Goal: Task Accomplishment & Management: Use online tool/utility

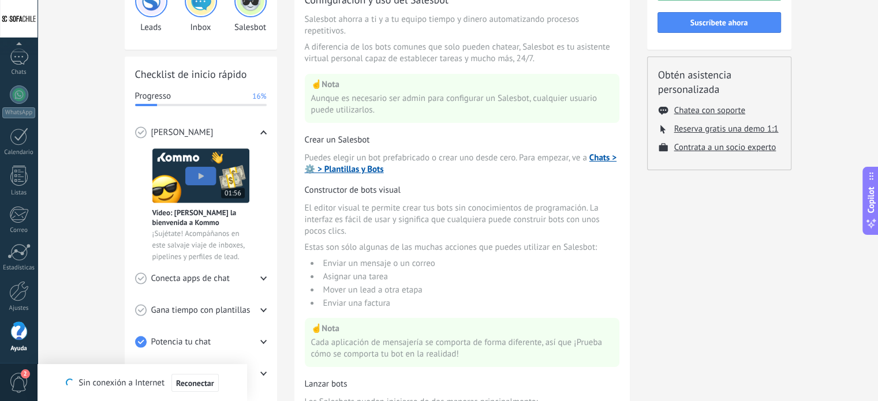
scroll to position [115, 0]
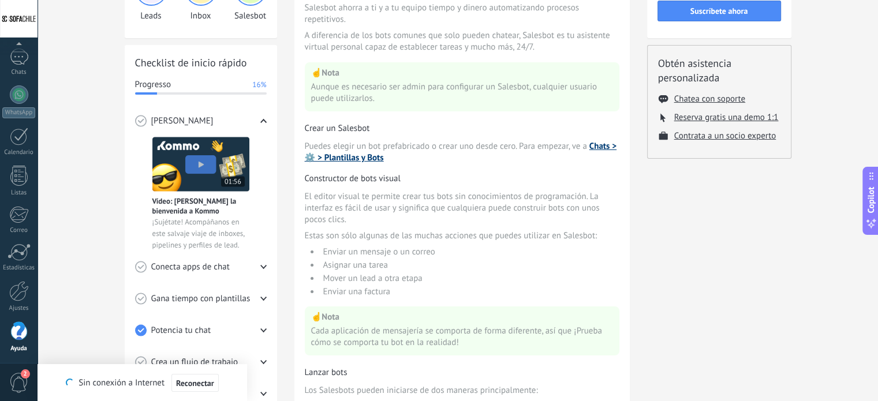
click at [603, 145] on link "Chats > ⚙️ > Plantillas y Bots" at bounding box center [461, 152] width 312 height 23
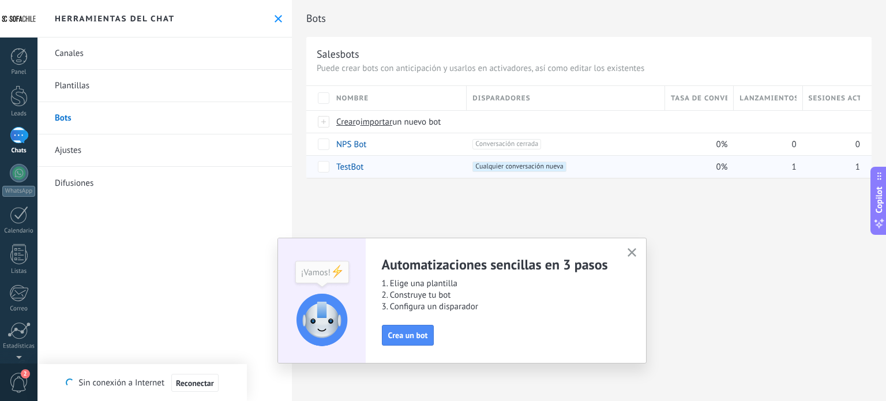
click at [369, 166] on div "TestBot" at bounding box center [396, 167] width 130 height 22
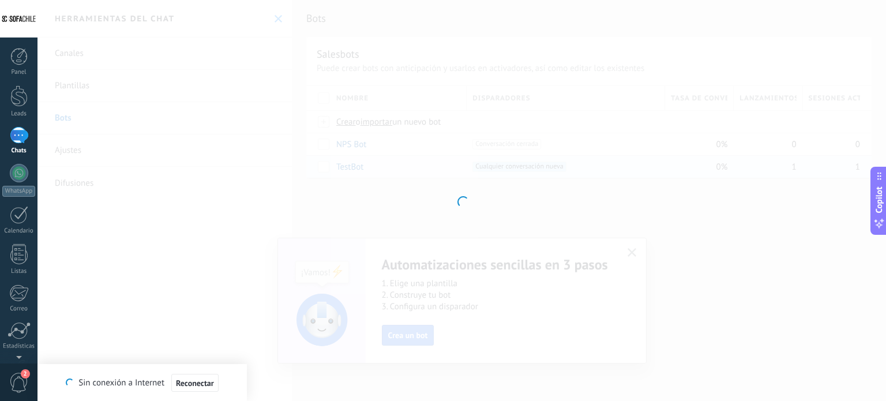
type input "*******"
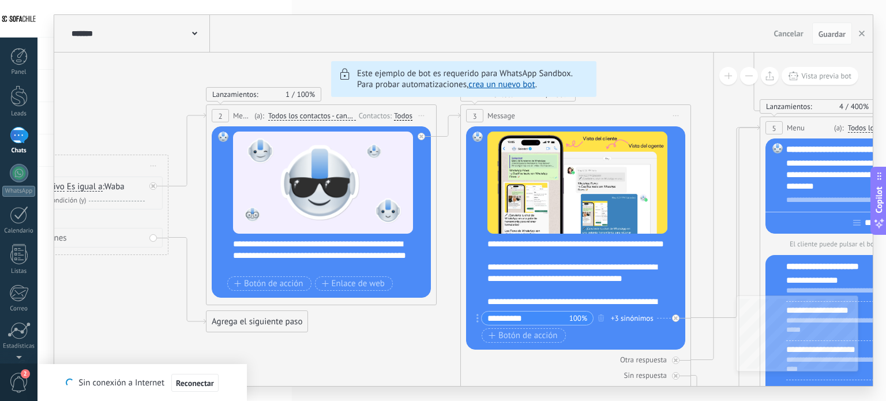
click at [744, 77] on button at bounding box center [749, 76] width 18 height 18
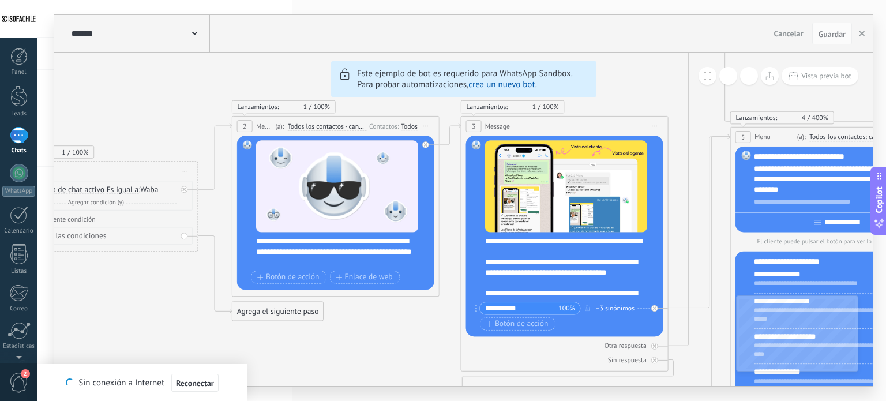
click at [745, 77] on button at bounding box center [749, 76] width 18 height 18
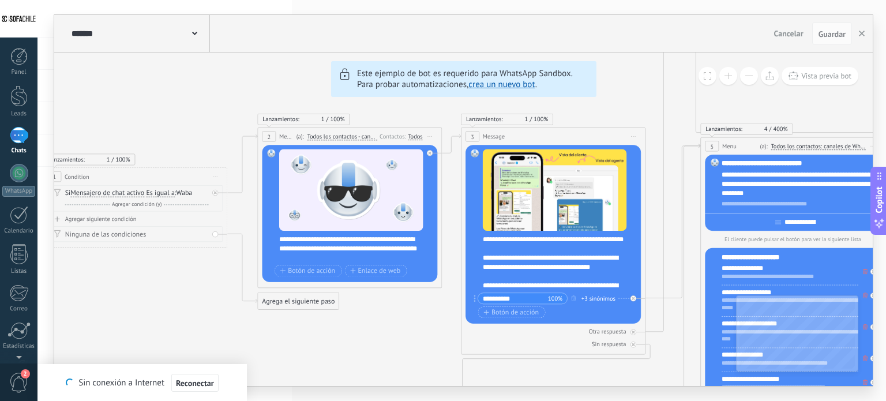
click at [746, 77] on button at bounding box center [749, 76] width 18 height 18
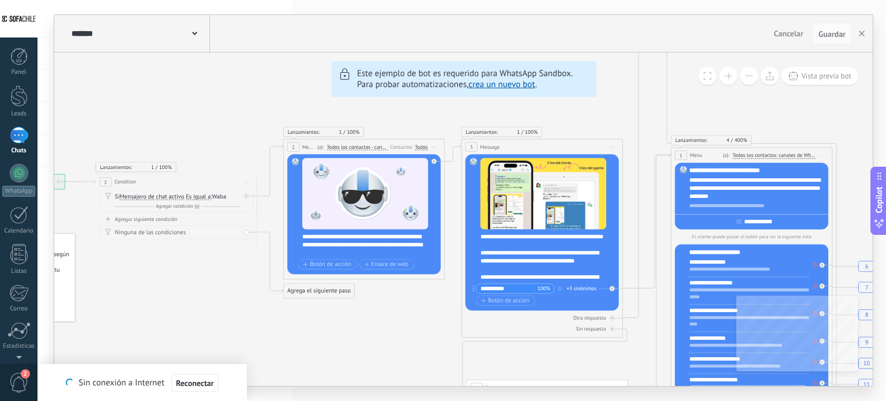
click at [746, 77] on button at bounding box center [749, 76] width 18 height 18
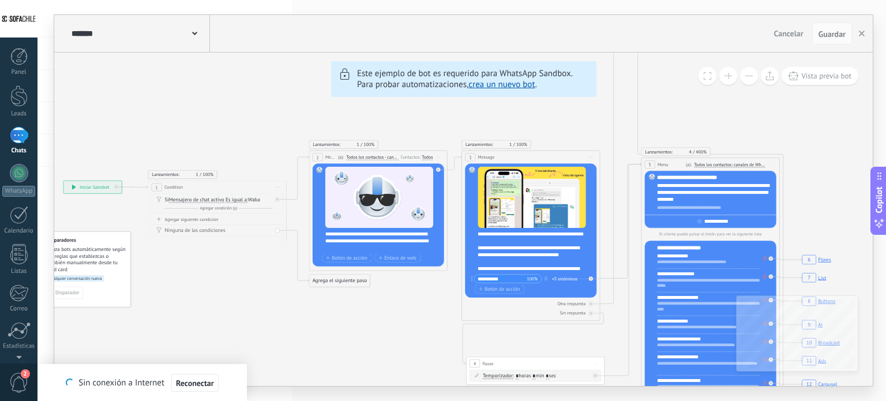
click at [746, 77] on button at bounding box center [749, 76] width 18 height 18
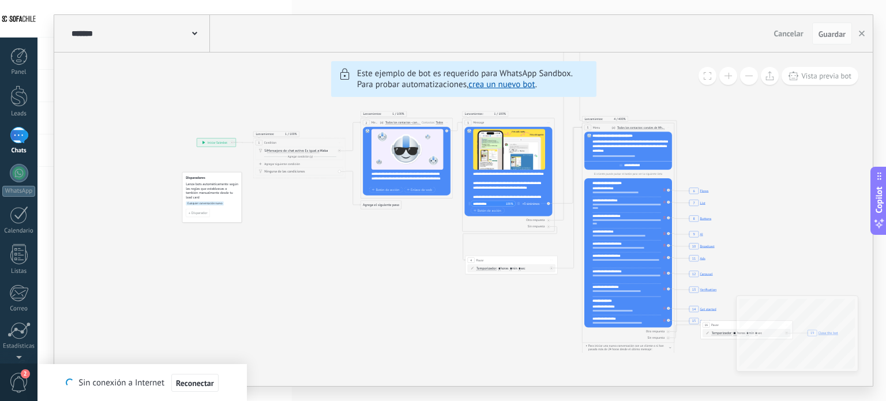
click at [723, 74] on button at bounding box center [729, 76] width 18 height 18
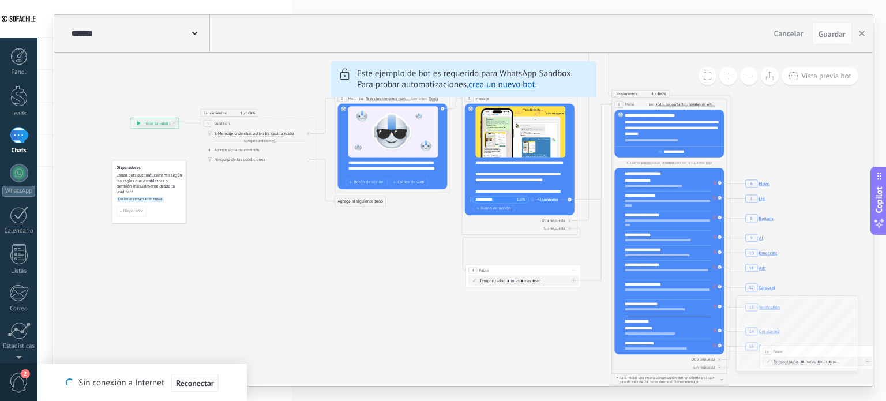
click at [723, 74] on button at bounding box center [729, 76] width 18 height 18
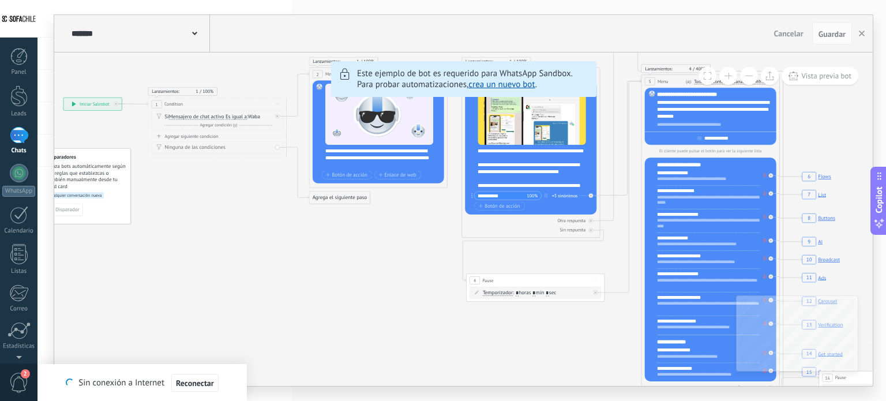
click at [723, 74] on button at bounding box center [729, 76] width 18 height 18
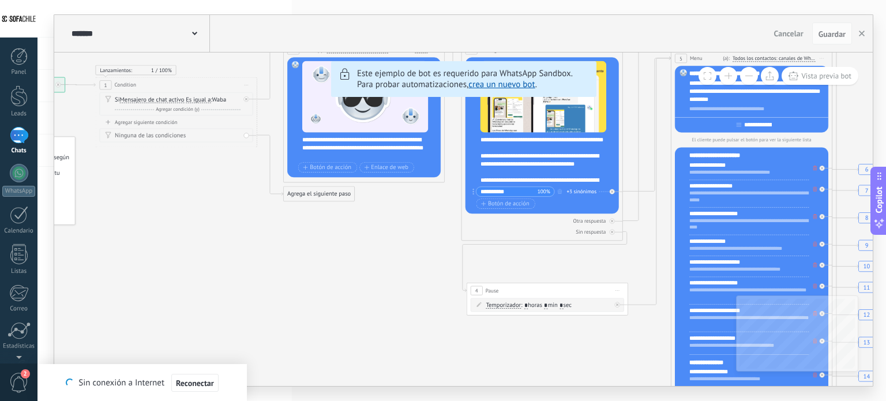
click at [723, 74] on button at bounding box center [729, 76] width 18 height 18
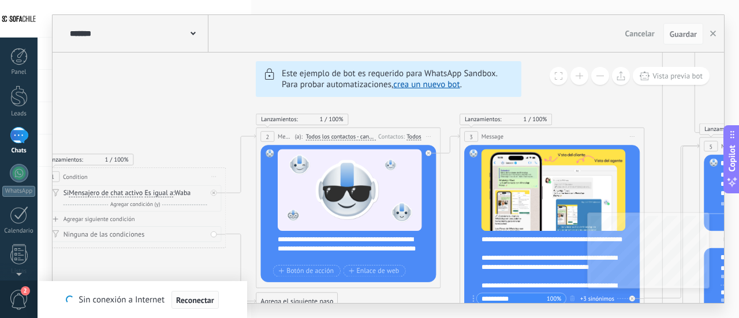
click at [199, 300] on span "Reconectar" at bounding box center [195, 300] width 38 height 8
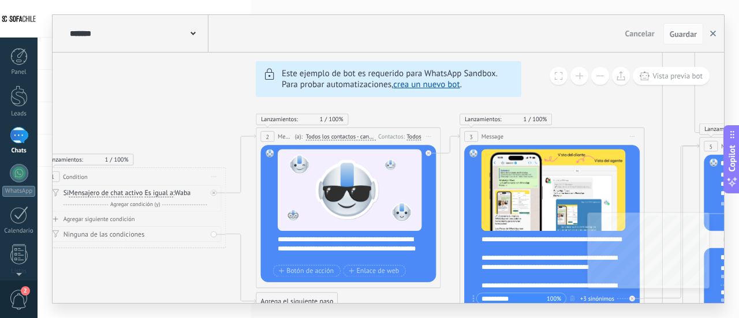
click at [712, 34] on use "button" at bounding box center [713, 34] width 6 height 6
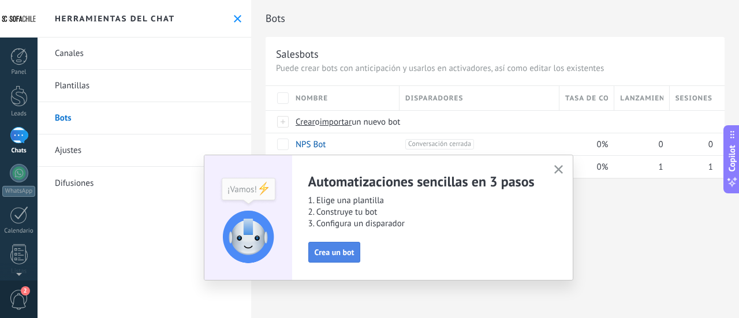
click at [337, 254] on span "Crea un bot" at bounding box center [335, 252] width 40 height 8
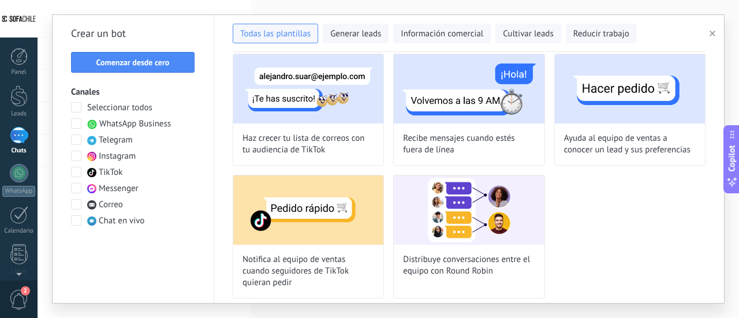
scroll to position [1045, 0]
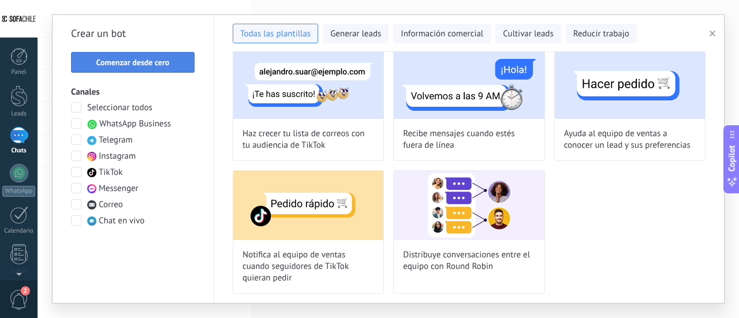
click at [148, 62] on span "Comenzar desde cero" at bounding box center [132, 62] width 73 height 8
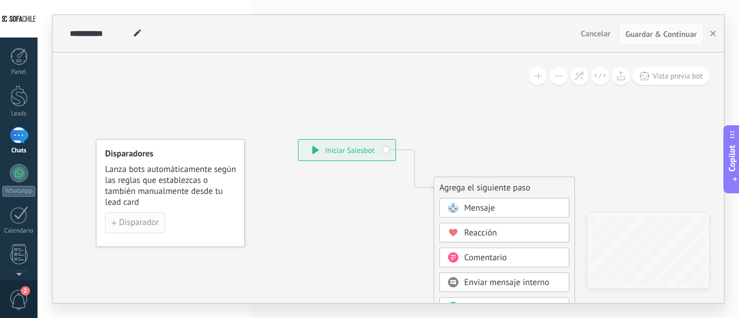
click at [137, 222] on span "Disparador" at bounding box center [139, 223] width 40 height 8
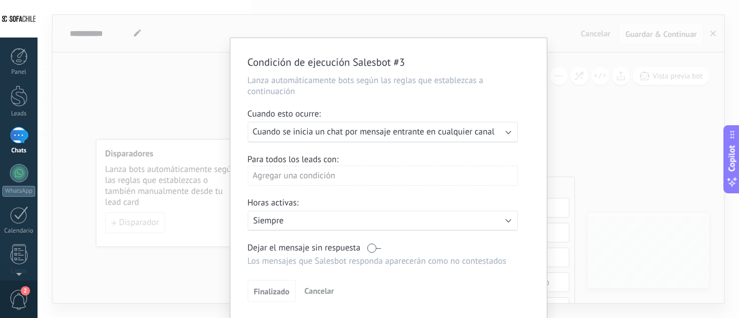
click at [566, 109] on div "Condición de ejecución Salesbot #3 Lanza automáticamente bots según las reglas …" at bounding box center [388, 159] width 701 height 318
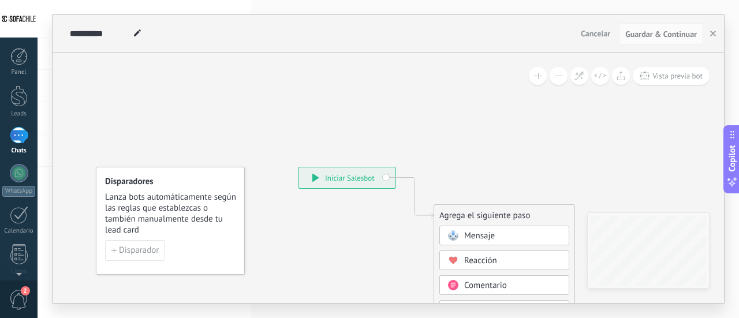
click at [361, 175] on div "**********" at bounding box center [346, 177] width 97 height 21
click at [316, 176] on icon at bounding box center [315, 178] width 6 height 8
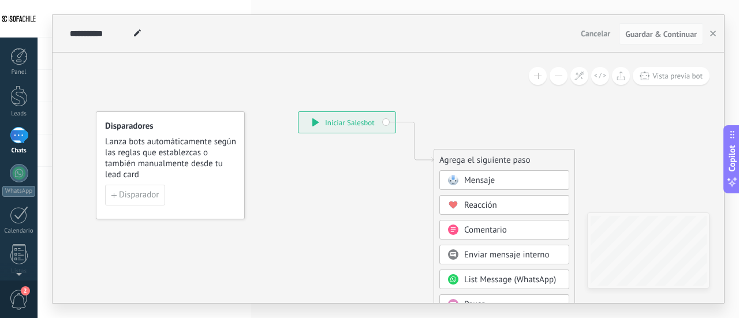
click at [496, 179] on div "Mensaje" at bounding box center [512, 181] width 97 height 12
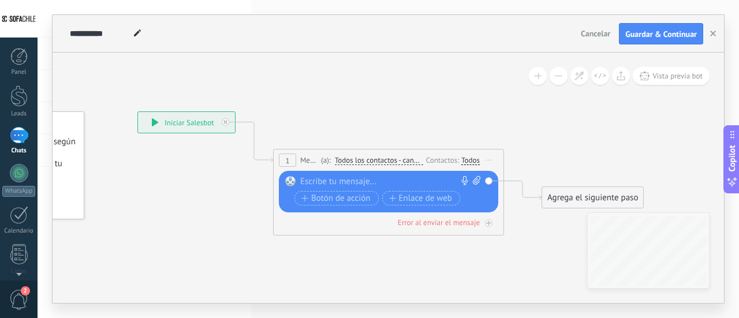
click at [352, 183] on div at bounding box center [385, 182] width 171 height 12
click at [386, 161] on span "Todos los contactos - canales seleccionados" at bounding box center [379, 160] width 88 height 9
click at [386, 161] on button "Todos los contactos - canales seleccionados" at bounding box center [401, 160] width 144 height 21
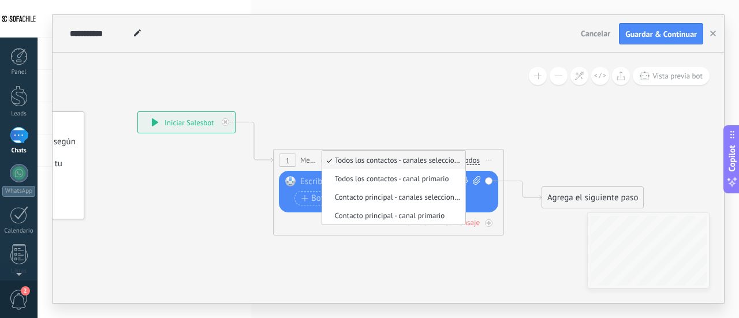
click at [451, 103] on icon at bounding box center [371, 165] width 1044 height 685
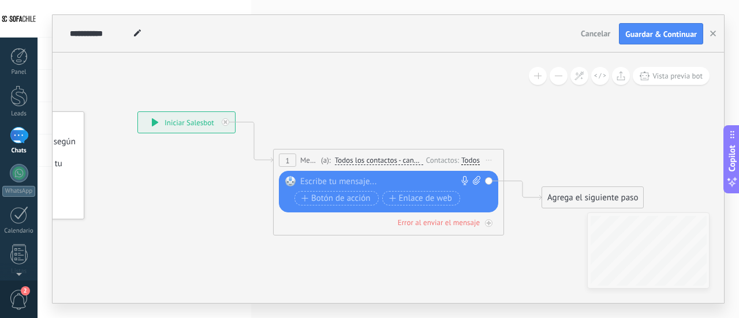
click at [473, 161] on div "Todos" at bounding box center [470, 160] width 18 height 9
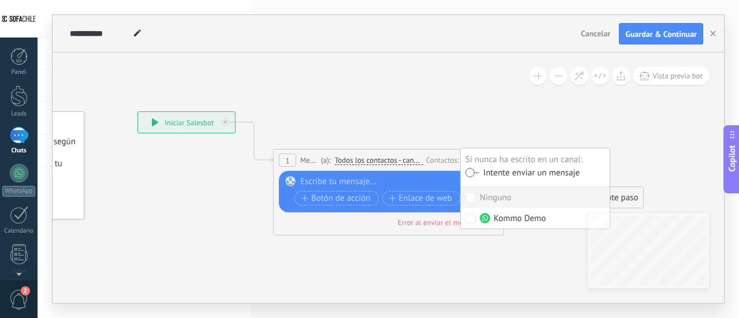
click at [452, 113] on icon at bounding box center [371, 165] width 1044 height 685
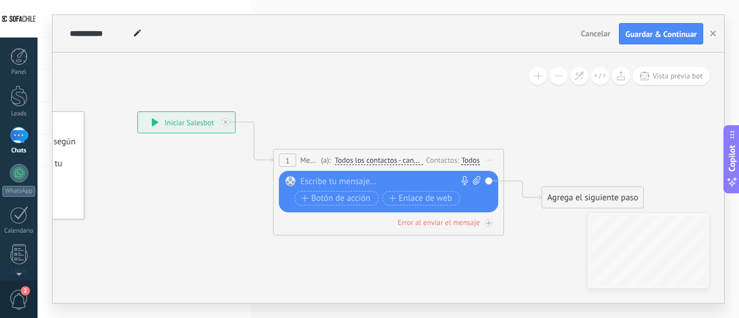
click at [383, 181] on div at bounding box center [385, 182] width 171 height 12
click at [357, 199] on span "Botón de acción" at bounding box center [335, 198] width 69 height 9
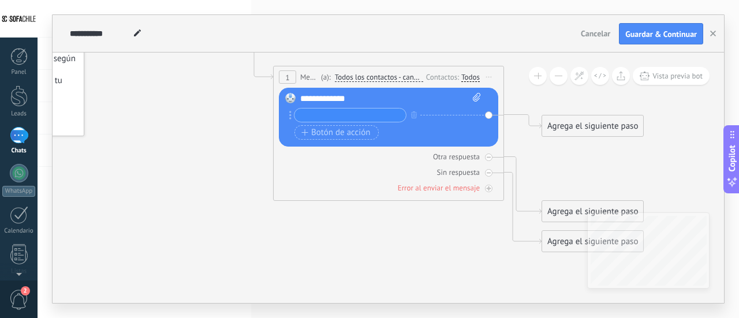
click at [577, 128] on div "Agrega el siguiente paso" at bounding box center [592, 126] width 101 height 19
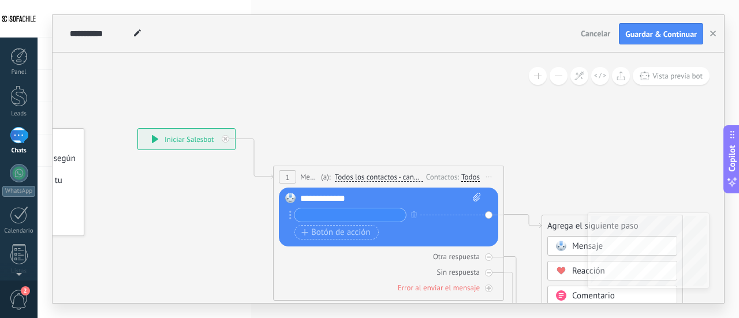
click at [512, 117] on icon at bounding box center [371, 240] width 1044 height 801
click at [336, 231] on span "Botón de acción" at bounding box center [335, 232] width 69 height 9
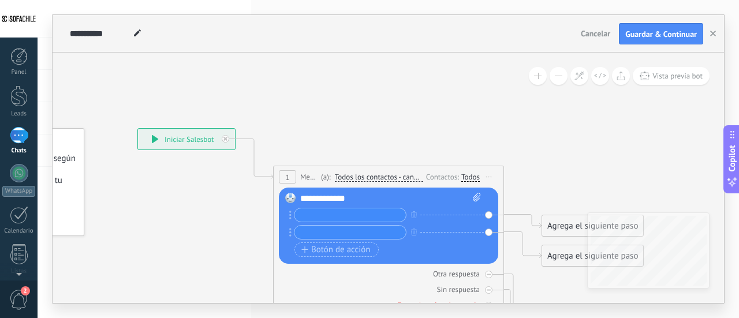
click at [344, 208] on input "text" at bounding box center [349, 214] width 111 height 13
click at [413, 230] on icon "button" at bounding box center [414, 232] width 6 height 7
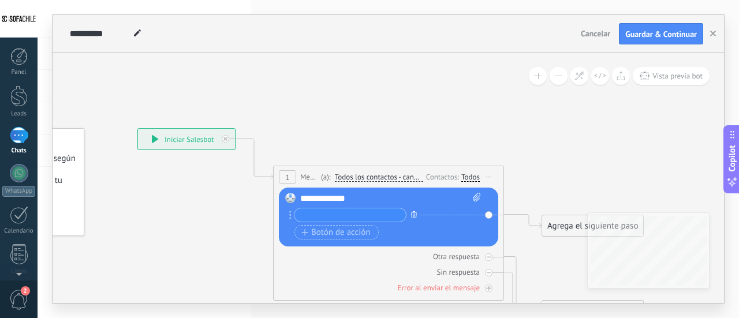
click at [416, 212] on icon "button" at bounding box center [414, 214] width 6 height 7
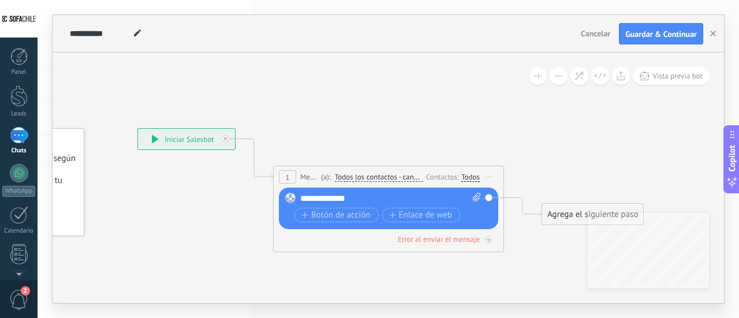
click at [377, 196] on div "**********" at bounding box center [390, 199] width 181 height 12
click at [440, 117] on icon at bounding box center [371, 249] width 1044 height 818
click at [148, 139] on div "**********" at bounding box center [186, 139] width 97 height 21
click at [666, 38] on span "Guardar & Continuar" at bounding box center [661, 34] width 72 height 8
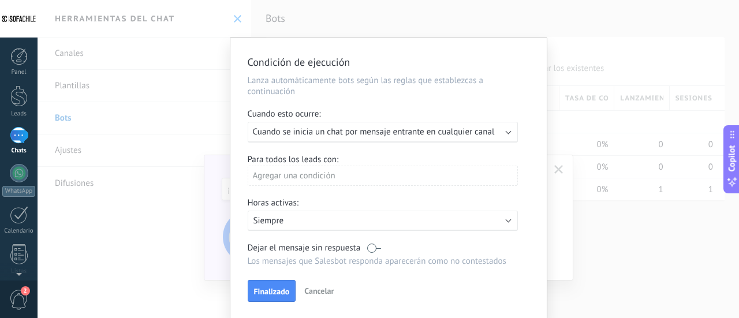
click at [387, 224] on p "Siempre" at bounding box center [354, 220] width 202 height 11
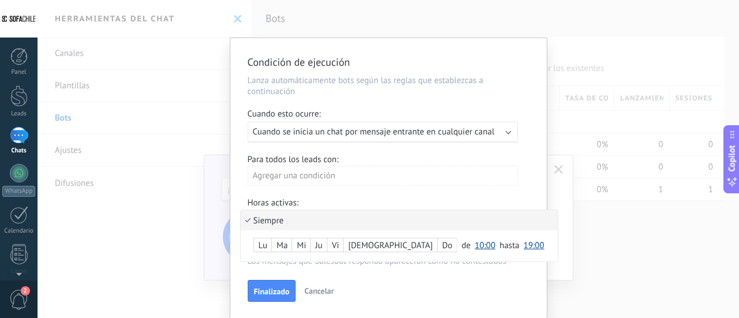
click at [523, 247] on span "19:00" at bounding box center [533, 245] width 21 height 11
click at [474, 248] on span "10:00" at bounding box center [484, 245] width 21 height 11
click at [470, 235] on span "19:00" at bounding box center [486, 231] width 32 height 11
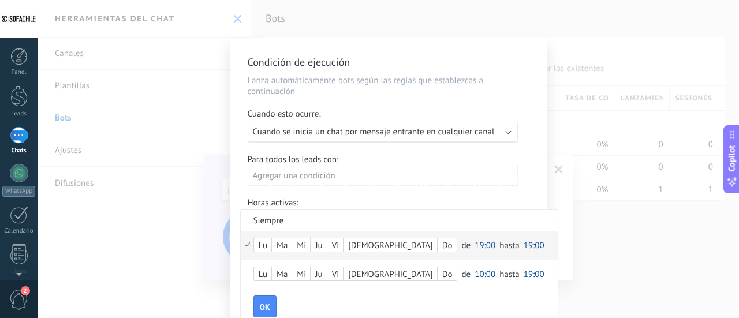
click at [523, 246] on span "19:00" at bounding box center [533, 245] width 21 height 11
click at [519, 240] on span "23:30" at bounding box center [535, 243] width 32 height 11
click at [267, 303] on button "OK" at bounding box center [264, 306] width 23 height 22
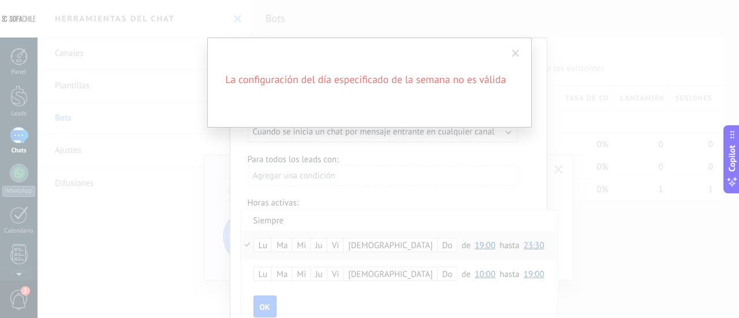
click at [417, 188] on div "La configuración del día especificado de la semana no es válida" at bounding box center [369, 159] width 739 height 318
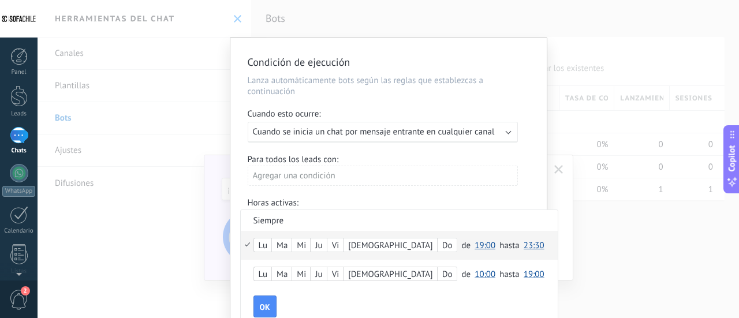
click at [358, 177] on div at bounding box center [388, 178] width 316 height 280
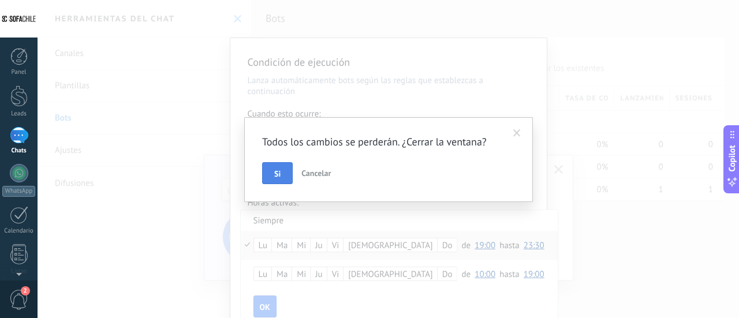
click at [286, 172] on button "Si" at bounding box center [277, 173] width 31 height 22
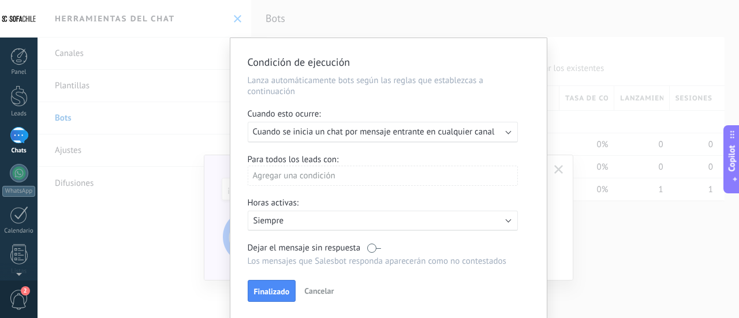
click at [323, 138] on div "Ejecutar: Cuando se inicia un chat por mensaje entrante en cualquier canal" at bounding box center [383, 132] width 270 height 21
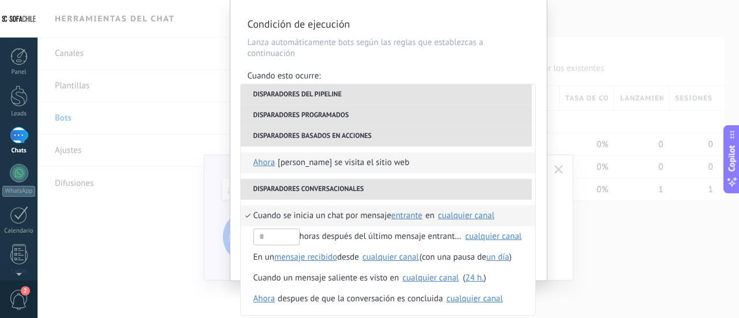
scroll to position [39, 0]
click at [343, 216] on span "Cuando se inicia un chat por mensaje" at bounding box center [322, 215] width 138 height 21
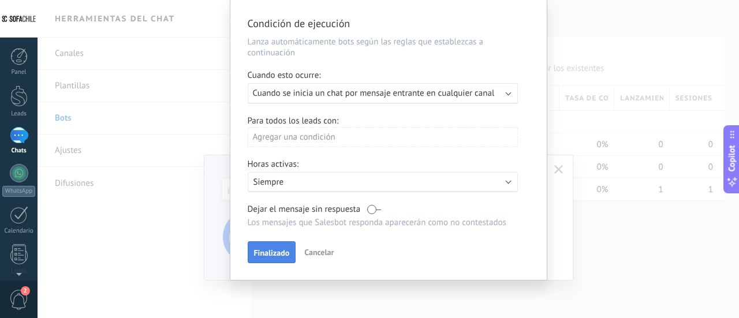
click at [269, 252] on span "Finalizado" at bounding box center [272, 253] width 36 height 8
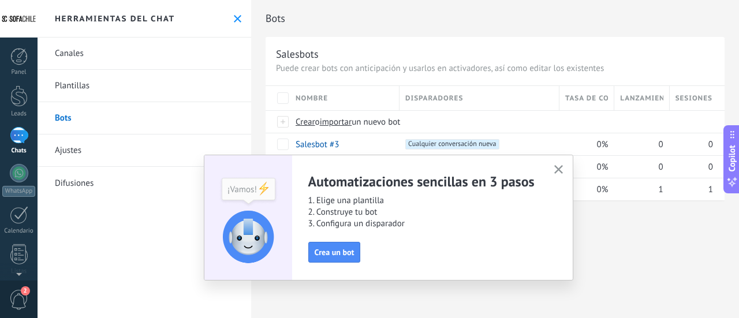
click at [560, 166] on icon "button" at bounding box center [558, 169] width 9 height 9
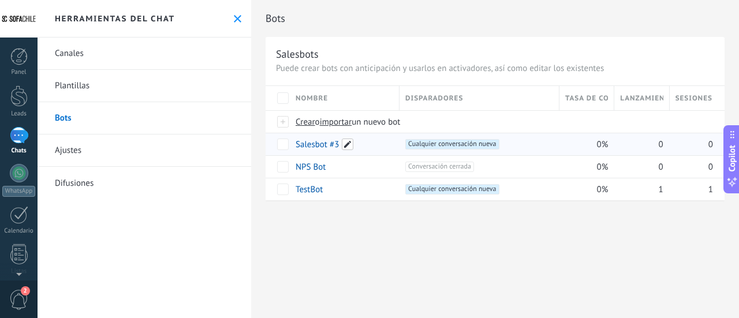
click at [351, 141] on span at bounding box center [348, 145] width 12 height 12
drag, startPoint x: 290, startPoint y: 148, endPoint x: 214, endPoint y: 156, distance: 76.6
click at [214, 156] on div "Entradas 0 Silenciar Acciones múltiples Ordenar Más recientes Larga espera Dest…" at bounding box center [388, 159] width 701 height 318
click at [344, 145] on span at bounding box center [348, 145] width 12 height 12
type input "*"
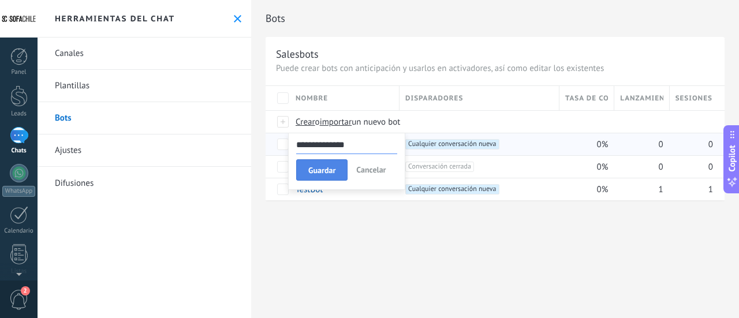
type input "**********"
click at [331, 166] on span "Guardar" at bounding box center [321, 170] width 27 height 8
click at [233, 23] on button at bounding box center [238, 19] width 10 height 10
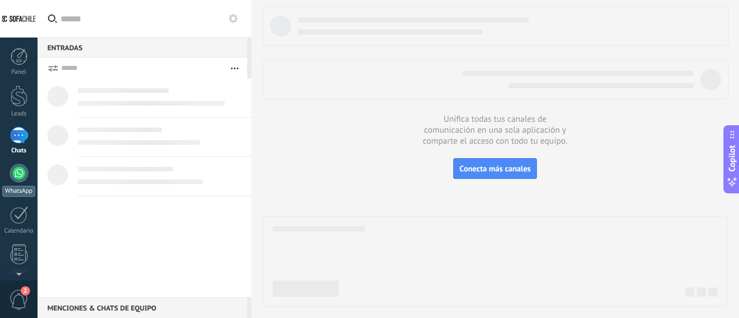
click at [15, 177] on div at bounding box center [19, 173] width 18 height 18
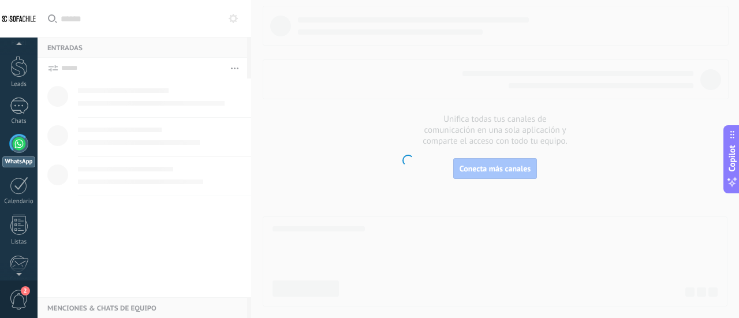
scroll to position [33, 0]
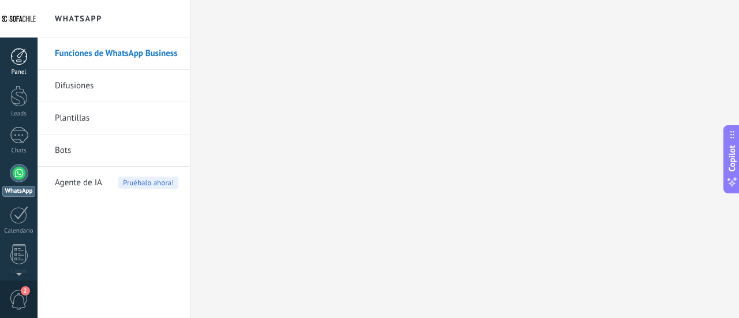
click at [22, 62] on div at bounding box center [18, 56] width 17 height 17
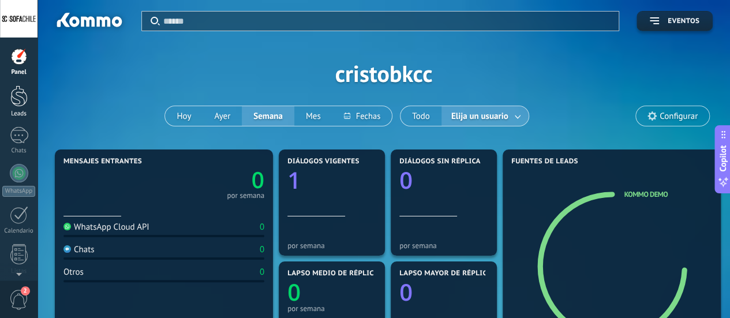
click at [23, 95] on div at bounding box center [18, 95] width 17 height 21
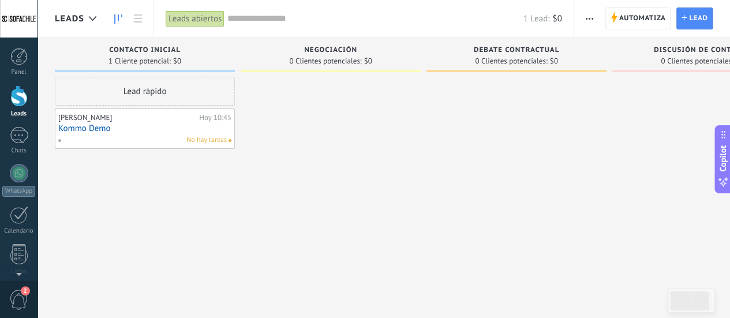
click at [144, 134] on div "[PERSON_NAME][DATE] 10:45 Kommo Demo No hay tareas" at bounding box center [144, 128] width 173 height 33
click at [154, 125] on link "Kommo Demo" at bounding box center [144, 128] width 173 height 10
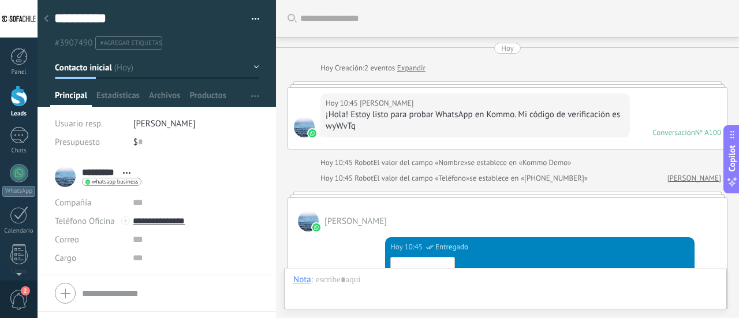
scroll to position [2222, 0]
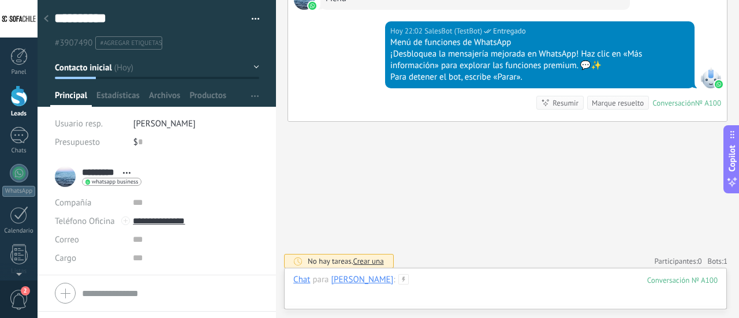
click at [523, 280] on div at bounding box center [505, 291] width 424 height 35
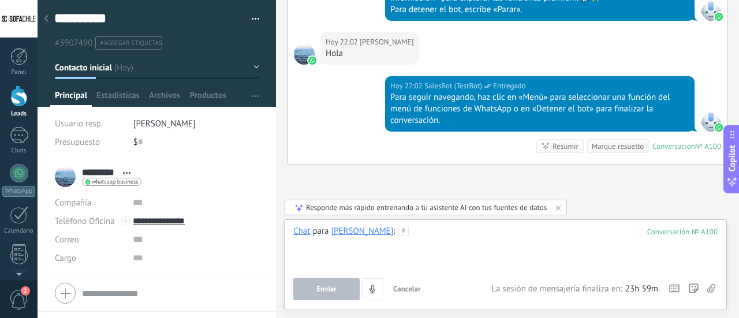
scroll to position [2333, 0]
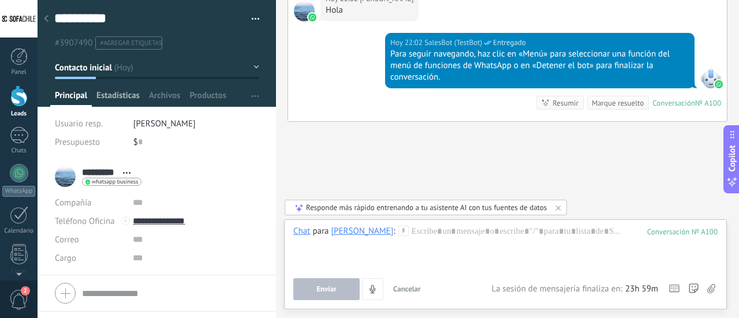
click at [118, 96] on span "Estadísticas" at bounding box center [117, 98] width 43 height 17
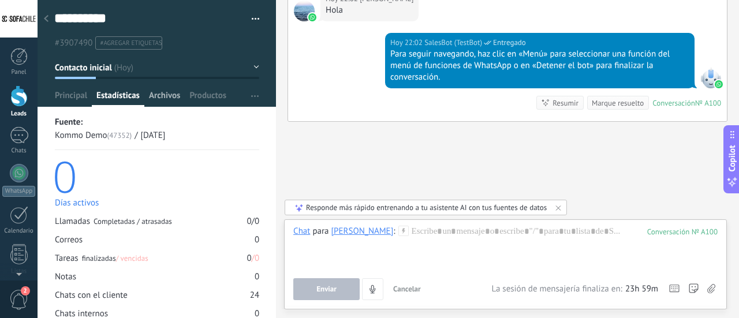
click at [162, 95] on span "Archivos" at bounding box center [164, 98] width 31 height 17
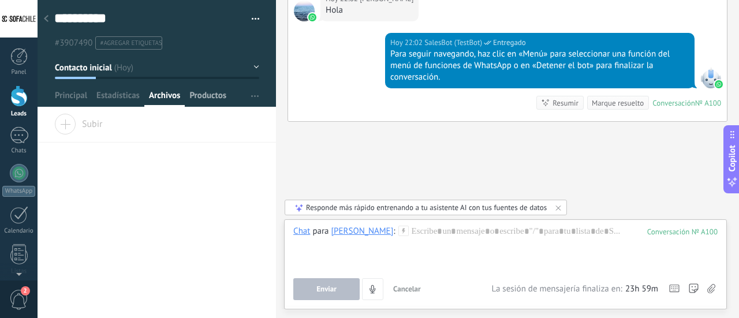
click at [218, 95] on span "Productos" at bounding box center [207, 98] width 37 height 17
click at [76, 97] on span "Principal" at bounding box center [71, 98] width 32 height 17
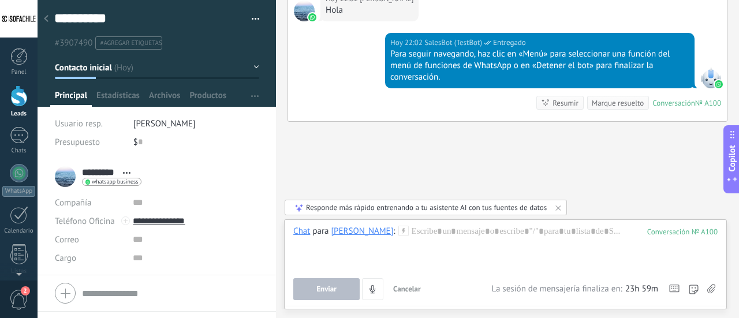
click at [249, 17] on button "button" at bounding box center [251, 18] width 17 height 17
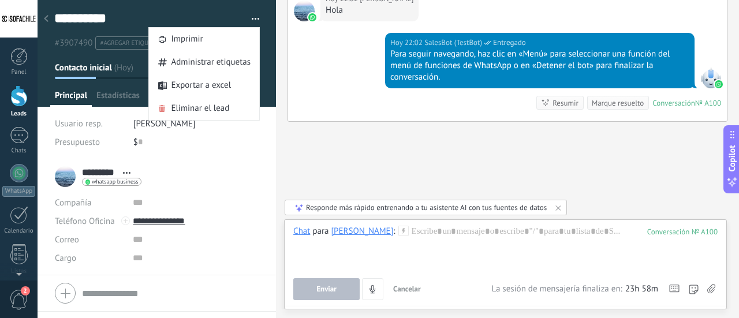
click at [343, 100] on div "[DATE] 22:02 SalesBot (TestBot) Entregado Para seguir navegando, haz clic en «M…" at bounding box center [507, 77] width 439 height 88
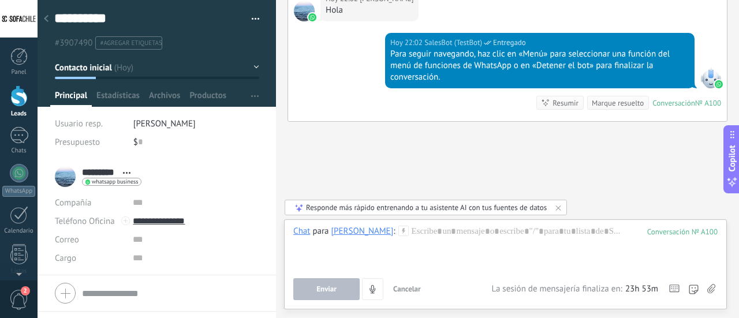
click at [118, 182] on span "whatsapp business" at bounding box center [115, 182] width 46 height 6
click at [135, 166] on div at bounding box center [369, 159] width 739 height 318
click at [130, 172] on use at bounding box center [127, 173] width 8 height 2
click at [171, 171] on div "********* [PERSON_NAME] ********* [PERSON_NAME] Abrir detalle Copie el nombre D…" at bounding box center [157, 176] width 204 height 29
click at [141, 140] on input "text" at bounding box center [140, 142] width 5 height 18
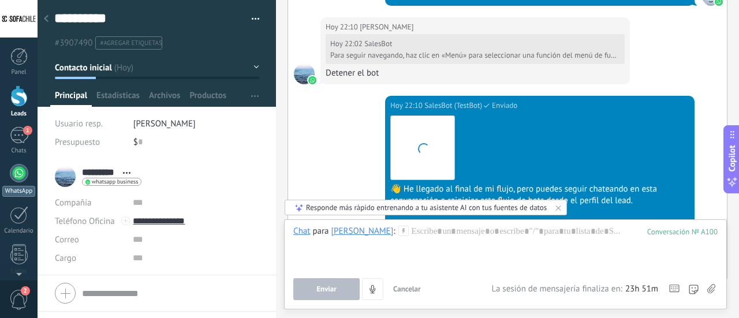
scroll to position [2592, 0]
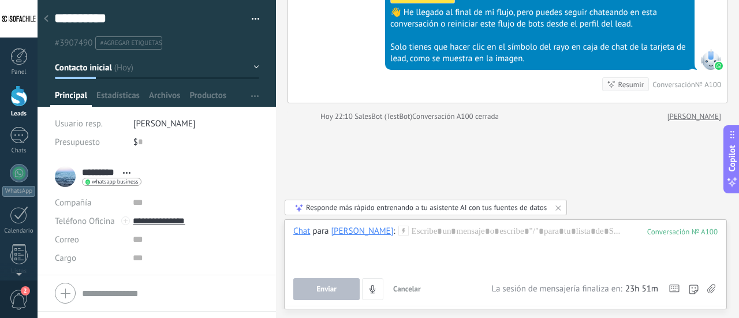
click at [398, 231] on use at bounding box center [403, 231] width 10 height 10
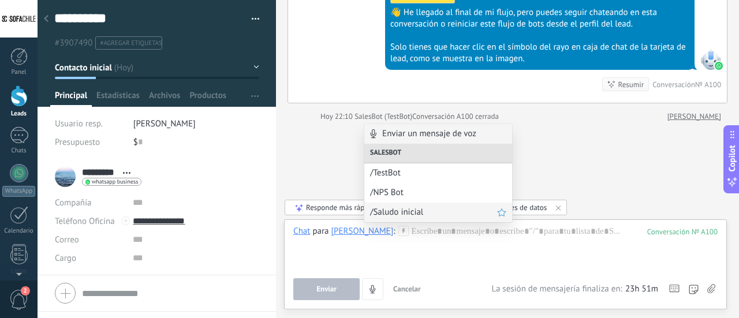
click at [417, 214] on span "/Saludo inicial" at bounding box center [433, 212] width 127 height 11
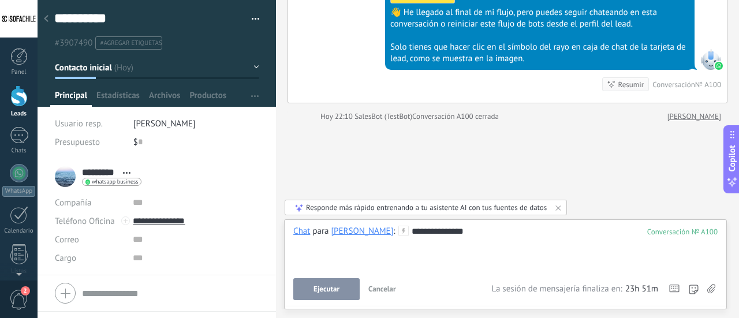
click at [378, 251] on div "**********" at bounding box center [505, 248] width 425 height 44
click at [443, 254] on div "**********" at bounding box center [505, 248] width 425 height 44
click at [370, 267] on div "**********" at bounding box center [505, 248] width 425 height 44
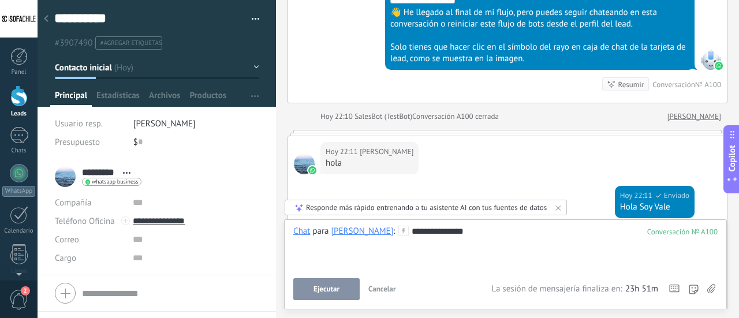
scroll to position [3007, 0]
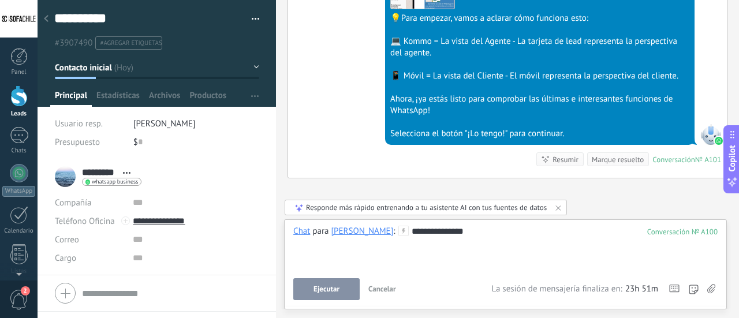
click at [440, 276] on div "**********" at bounding box center [505, 263] width 424 height 74
click at [439, 250] on div "**********" at bounding box center [505, 248] width 425 height 44
click at [560, 209] on icon at bounding box center [557, 207] width 9 height 9
click at [462, 264] on div "**********" at bounding box center [505, 248] width 425 height 44
click at [334, 290] on span "Ejecutar" at bounding box center [326, 289] width 26 height 8
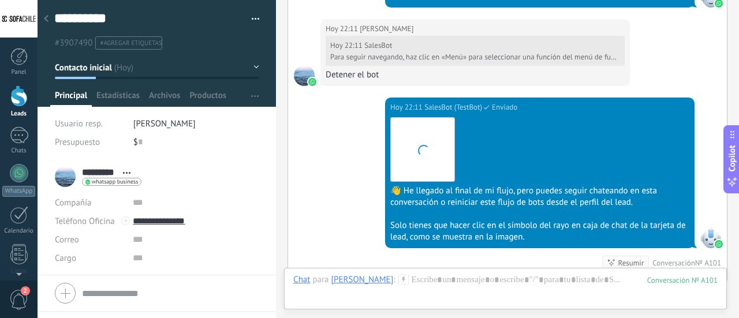
scroll to position [3467, 0]
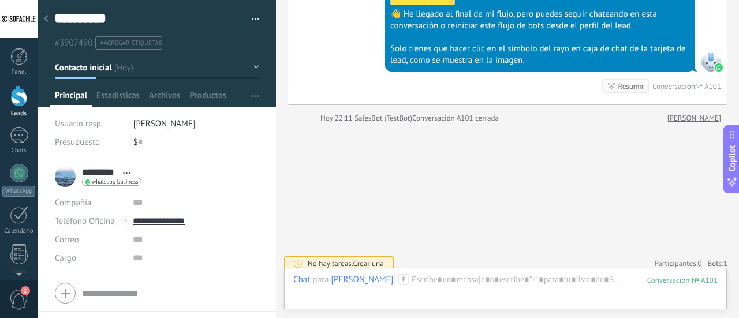
click at [398, 276] on use at bounding box center [403, 279] width 10 height 10
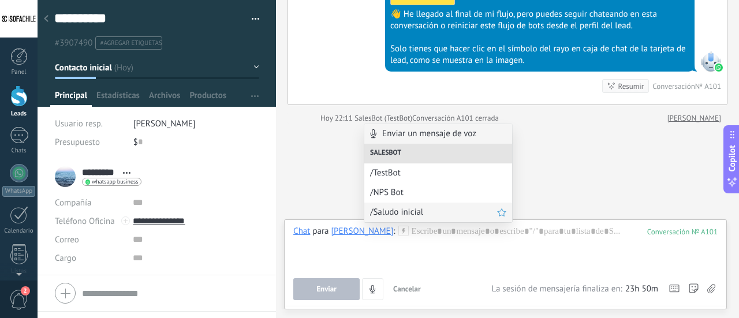
click at [404, 213] on span "/Saludo inicial" at bounding box center [433, 212] width 127 height 11
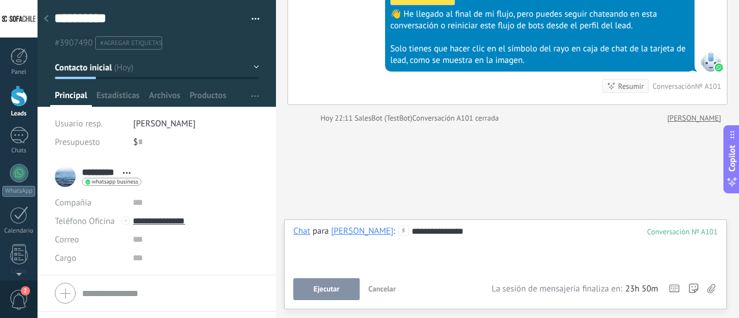
click at [317, 300] on button "Ejecutar" at bounding box center [326, 289] width 66 height 22
click at [323, 287] on div "Ejecutar Cancelar Rastrear clics en links ? Reducir links largos y rastrear cli…" at bounding box center [392, 289] width 198 height 22
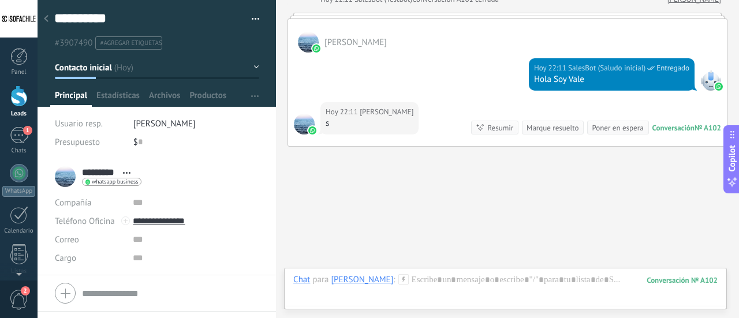
scroll to position [3608, 0]
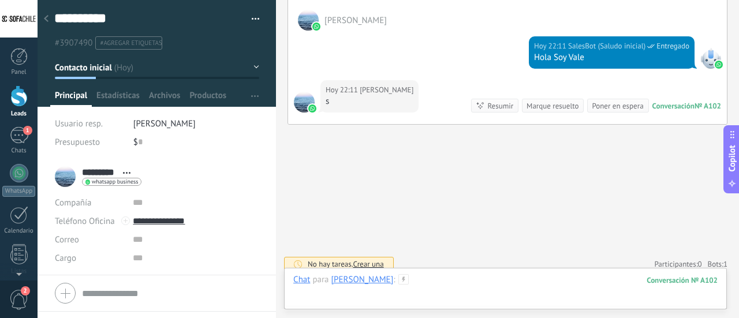
click at [398, 299] on div at bounding box center [505, 291] width 424 height 35
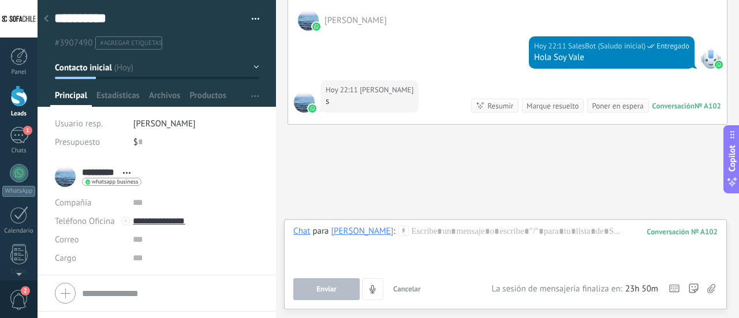
click at [398, 232] on icon at bounding box center [403, 231] width 10 height 10
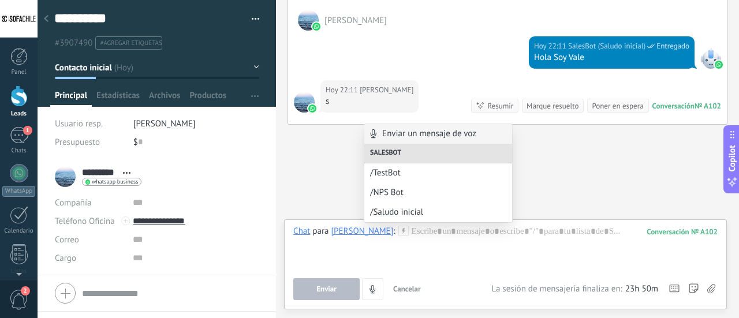
click at [398, 232] on icon at bounding box center [403, 231] width 10 height 10
click at [395, 154] on div "Salesbot" at bounding box center [438, 154] width 148 height 20
click at [407, 215] on span "/Saludo inicial" at bounding box center [433, 212] width 127 height 11
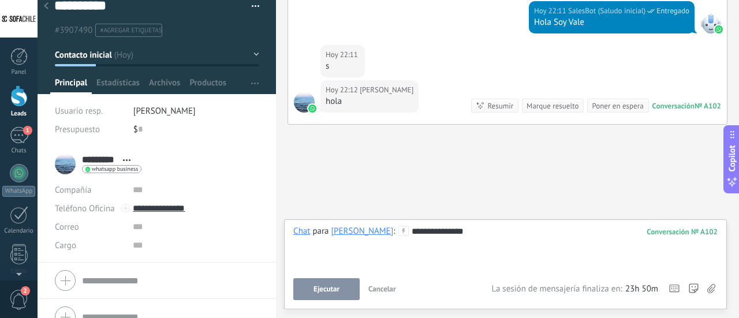
scroll to position [29, 0]
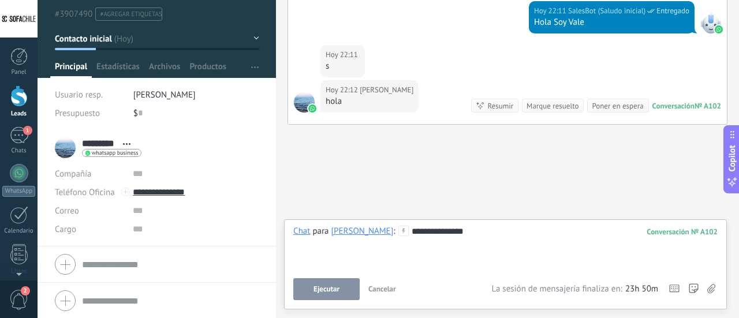
drag, startPoint x: 393, startPoint y: 302, endPoint x: 387, endPoint y: 282, distance: 20.6
click at [389, 295] on div "**********" at bounding box center [505, 264] width 443 height 90
click at [386, 282] on button "Cancelar" at bounding box center [382, 289] width 37 height 22
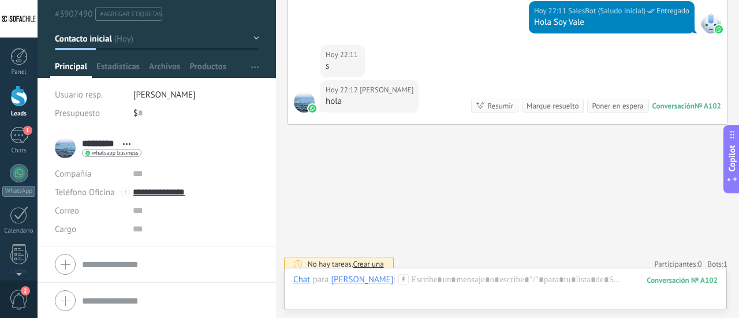
click at [357, 260] on span "Crear una" at bounding box center [368, 264] width 31 height 10
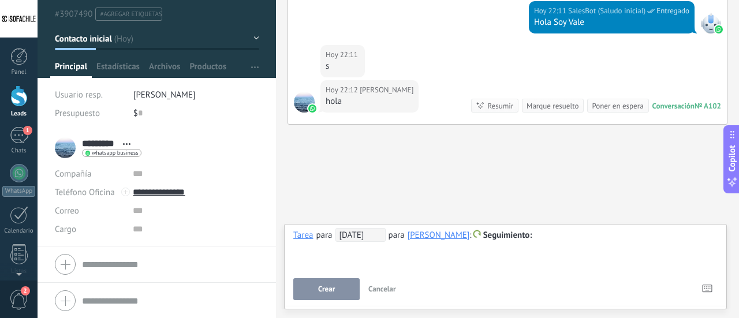
click at [496, 253] on div "**********" at bounding box center [505, 249] width 424 height 42
click at [18, 142] on div "1" at bounding box center [19, 135] width 18 height 17
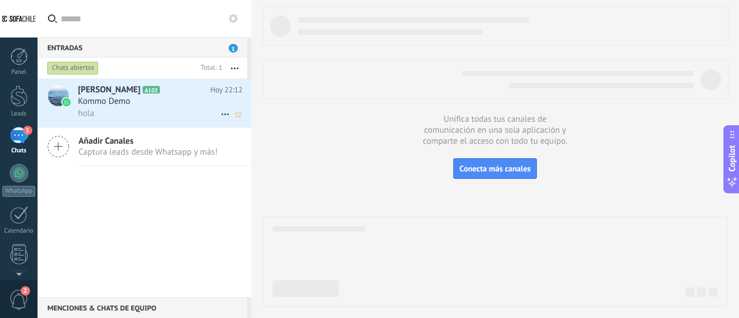
click at [132, 111] on div "hola" at bounding box center [160, 113] width 164 height 12
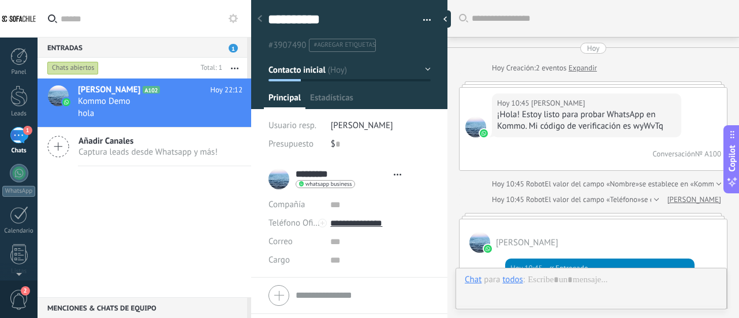
type textarea "**********"
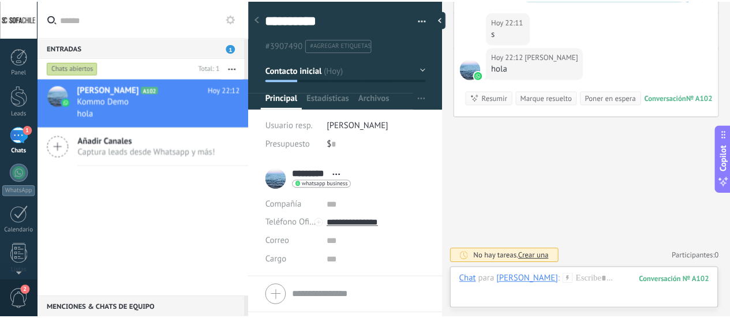
scroll to position [4036, 0]
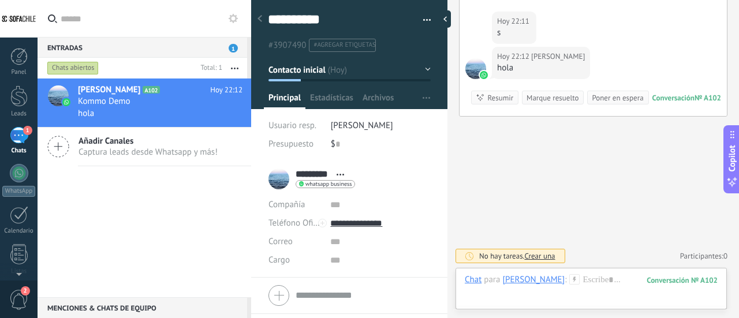
drag, startPoint x: 717, startPoint y: 278, endPoint x: 694, endPoint y: 279, distance: 22.5
click at [694, 279] on div "102" at bounding box center [681, 280] width 71 height 10
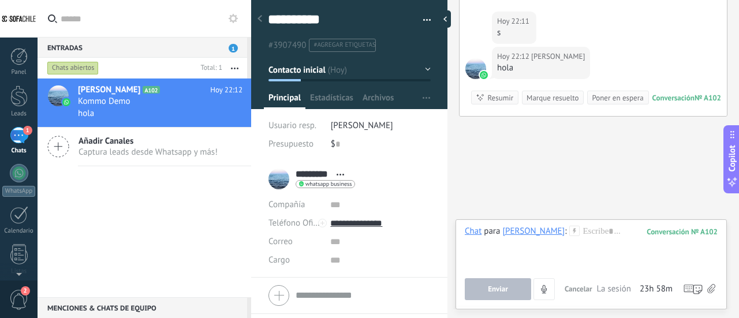
click at [148, 303] on div "Menciones & Chats de equipo 0" at bounding box center [142, 307] width 209 height 21
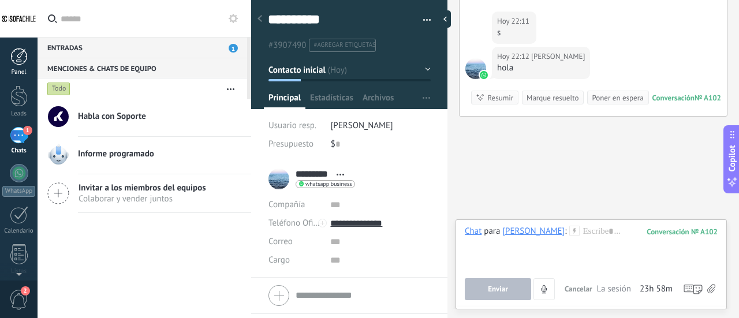
click at [16, 69] on div "Panel" at bounding box center [18, 73] width 33 height 8
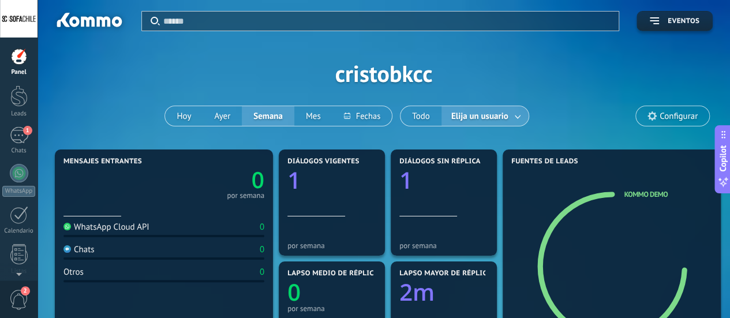
click at [677, 116] on span "Configurar" at bounding box center [679, 116] width 38 height 10
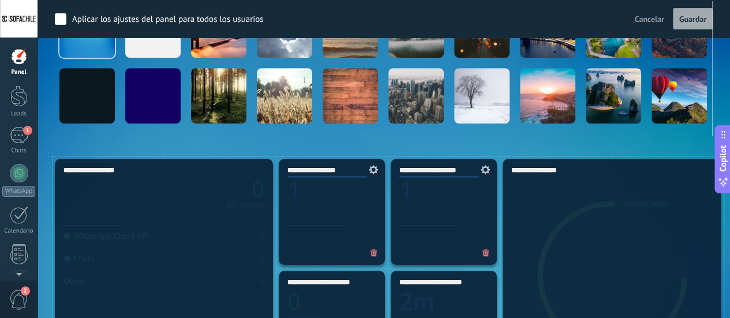
scroll to position [231, 0]
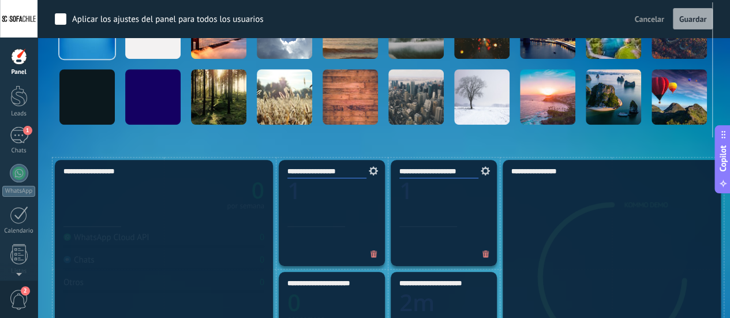
click at [25, 55] on div at bounding box center [18, 56] width 17 height 17
